Goal: Navigation & Orientation: Go to known website

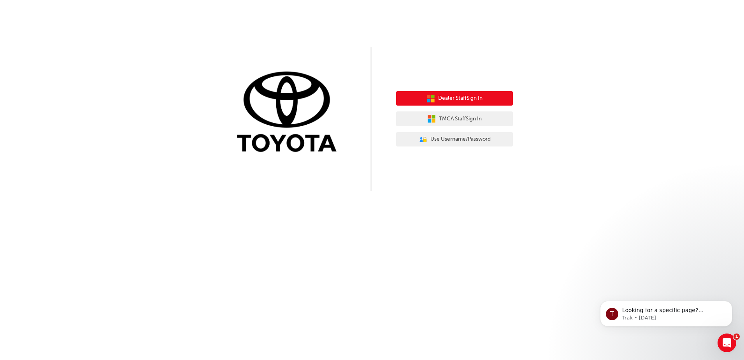
click at [464, 97] on span "Dealer Staff Sign In" at bounding box center [460, 98] width 44 height 9
